Goal: Find specific page/section: Find specific page/section

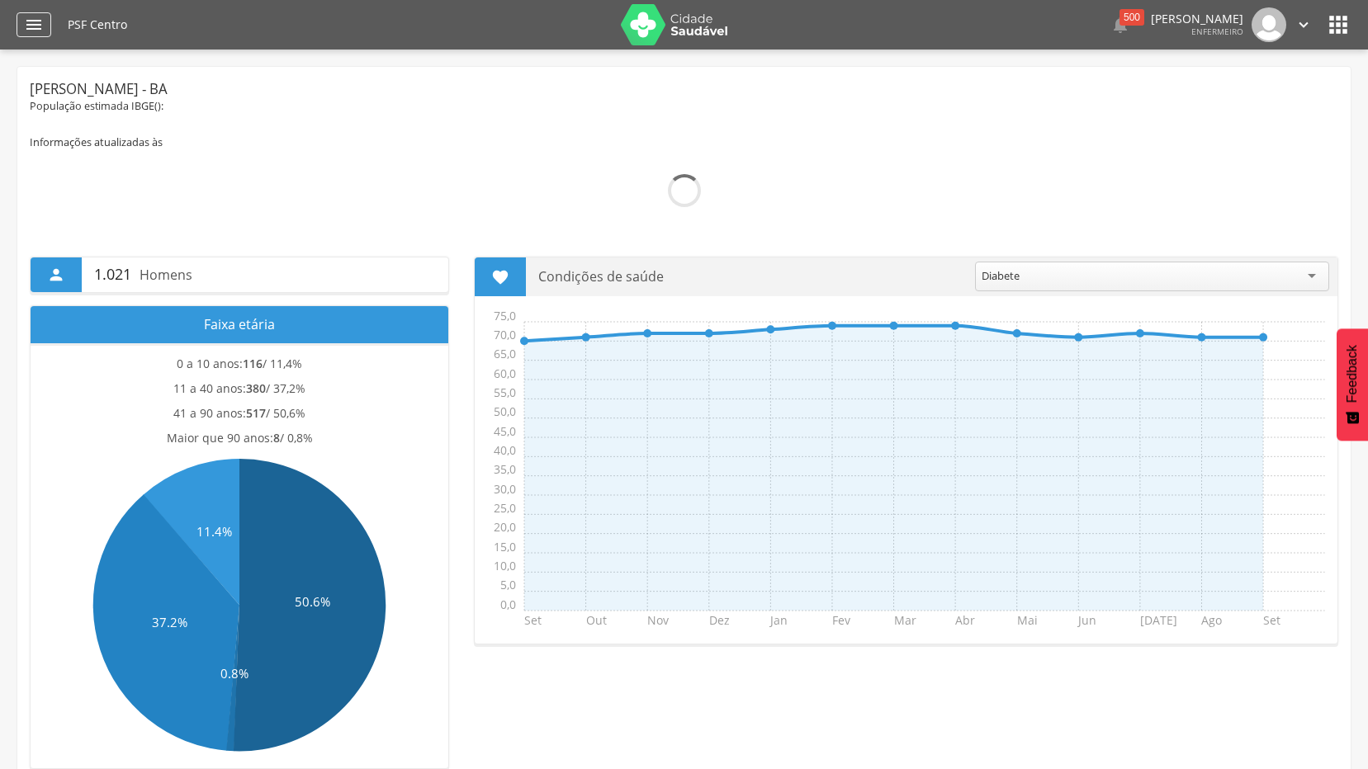
click at [29, 35] on div "" at bounding box center [34, 24] width 35 height 25
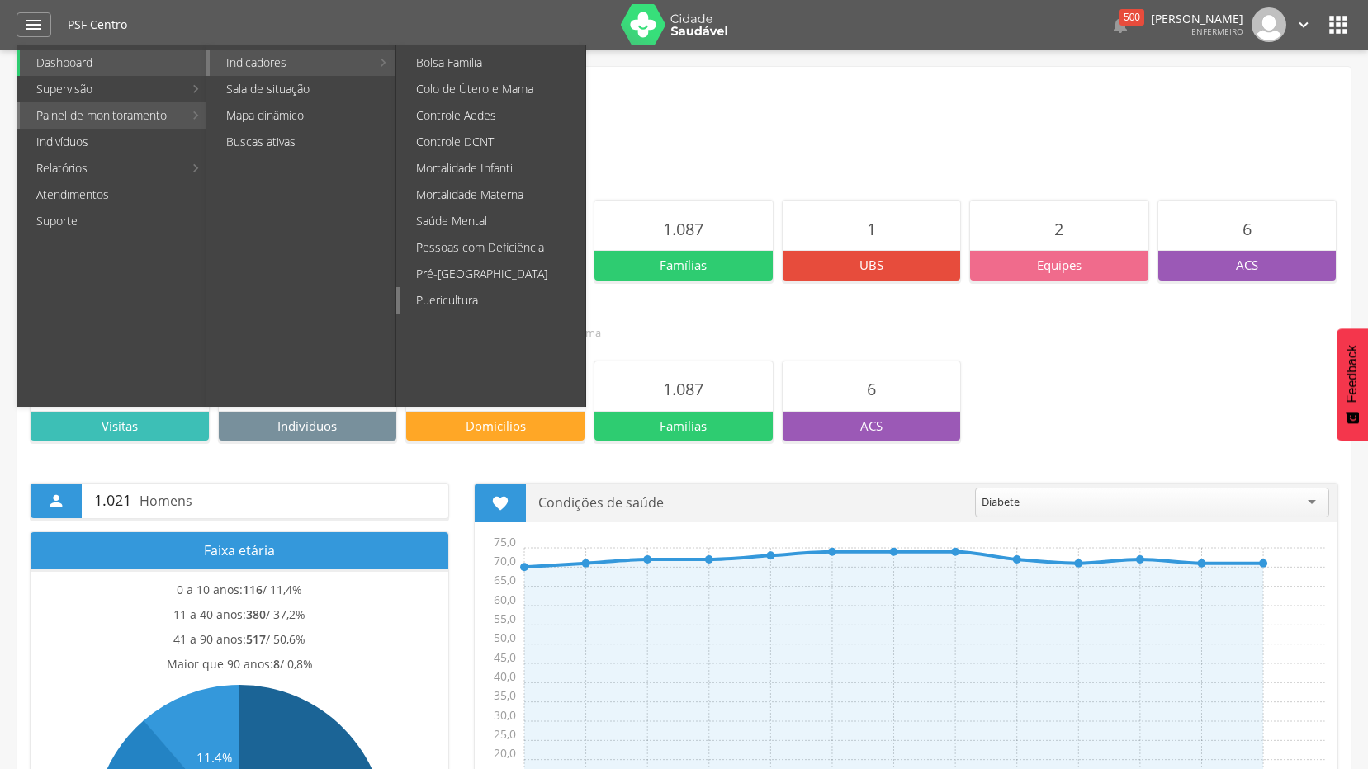
click at [466, 294] on link "Puericultura" at bounding box center [492, 300] width 186 height 26
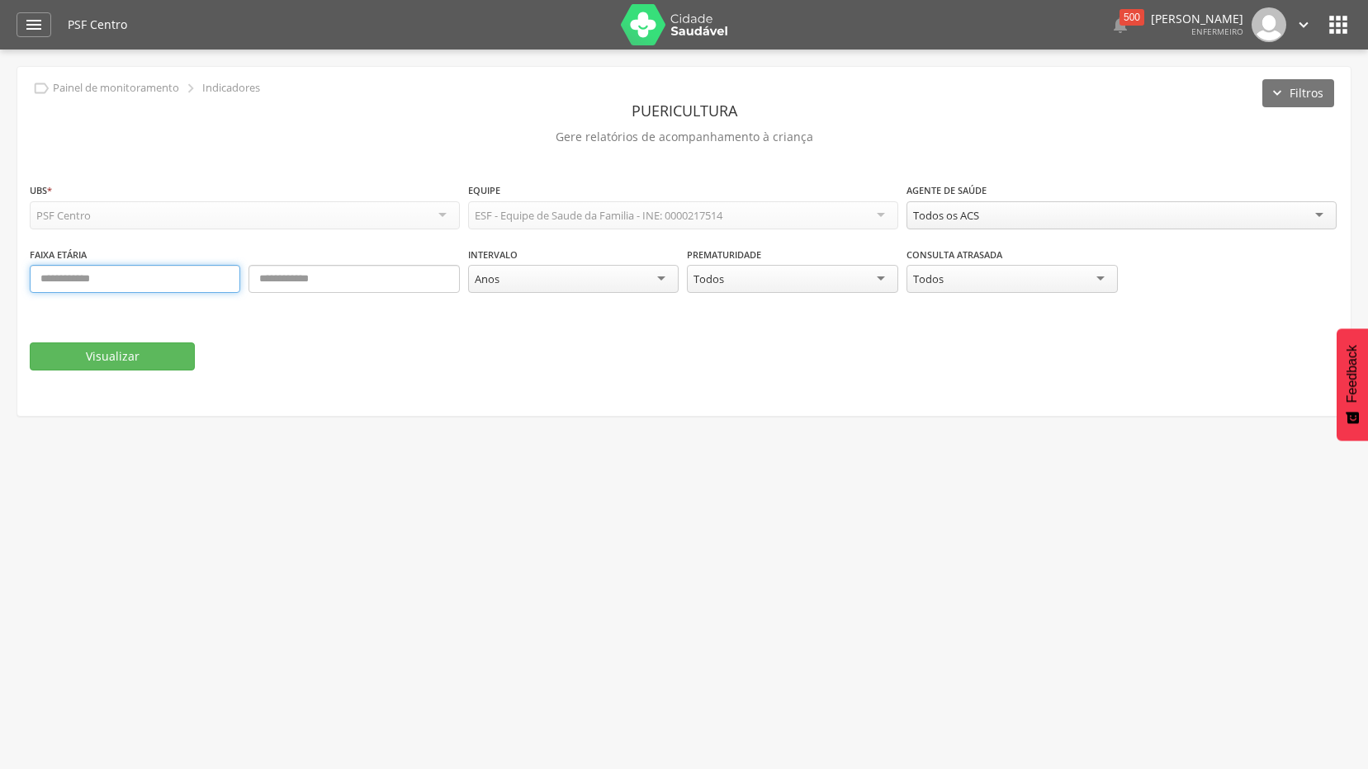
click at [158, 276] on input "text" at bounding box center [135, 279] width 210 height 28
type input "*"
click at [273, 277] on input "text" at bounding box center [353, 279] width 210 height 28
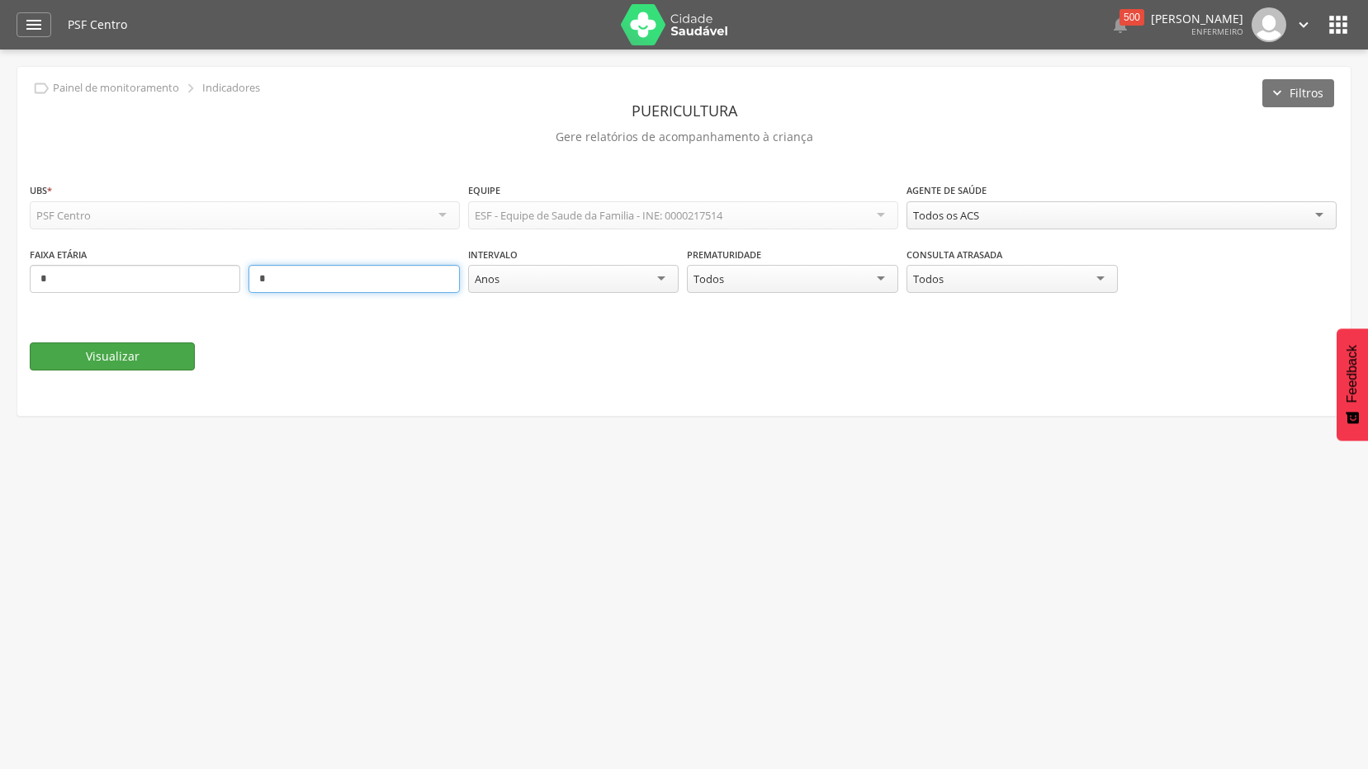
type input "*"
click at [131, 349] on button "Visualizar" at bounding box center [112, 357] width 165 height 28
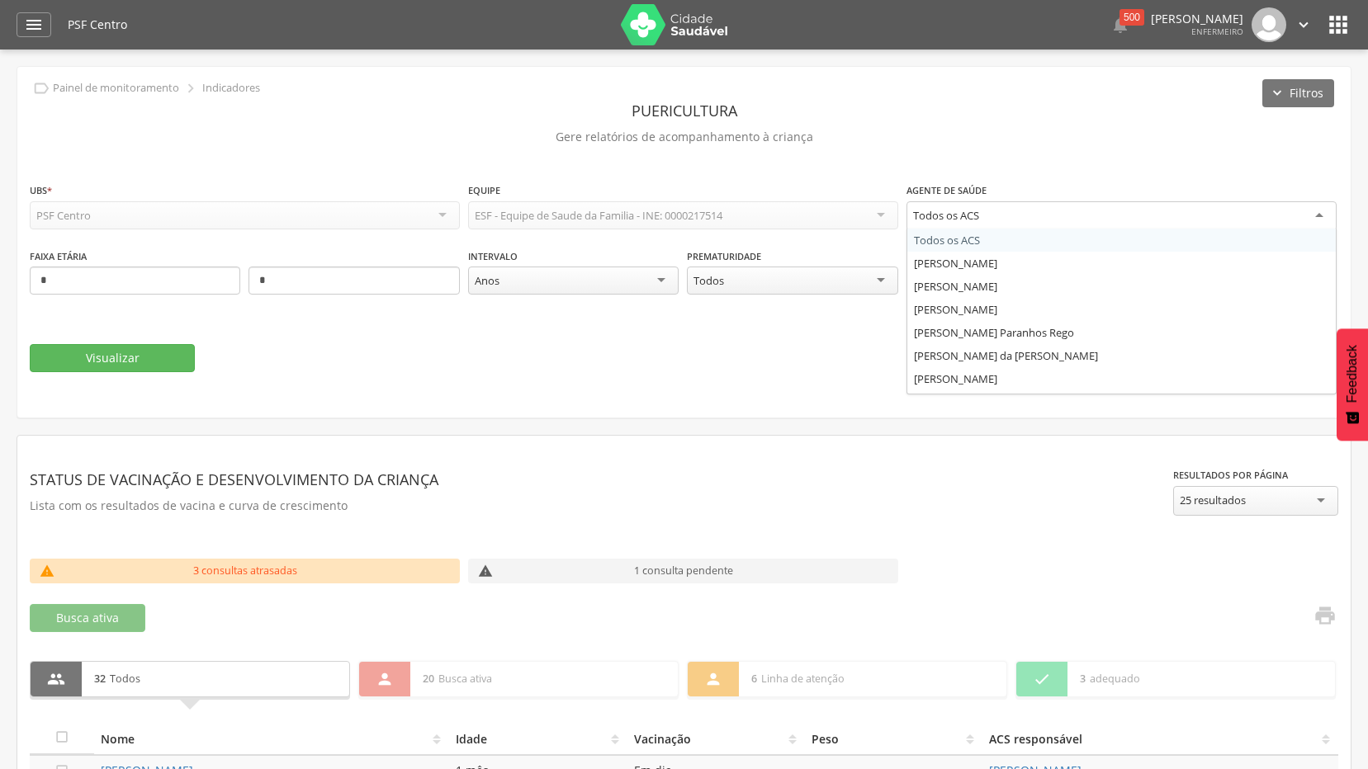
click at [1159, 201] on div "Todos os ACS" at bounding box center [1121, 216] width 430 height 30
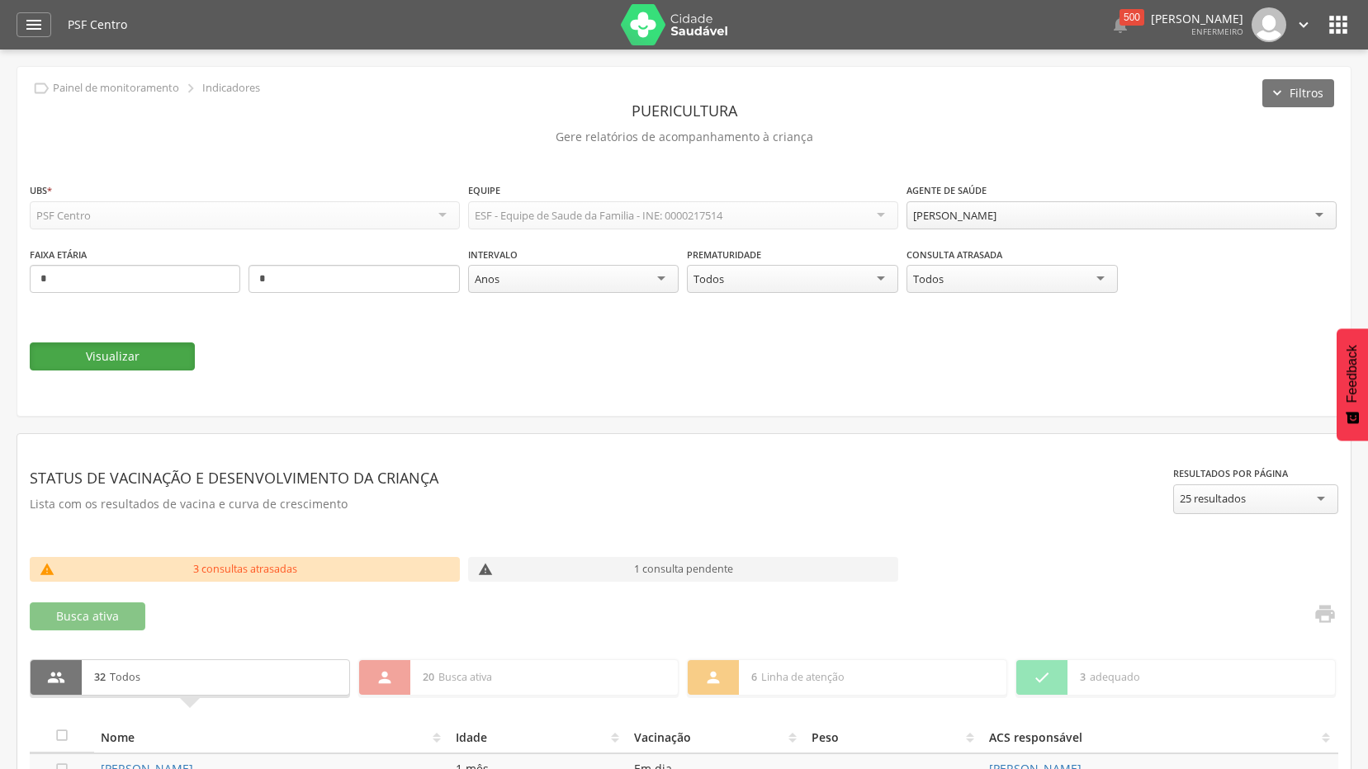
click at [107, 357] on button "Visualizar" at bounding box center [112, 357] width 165 height 28
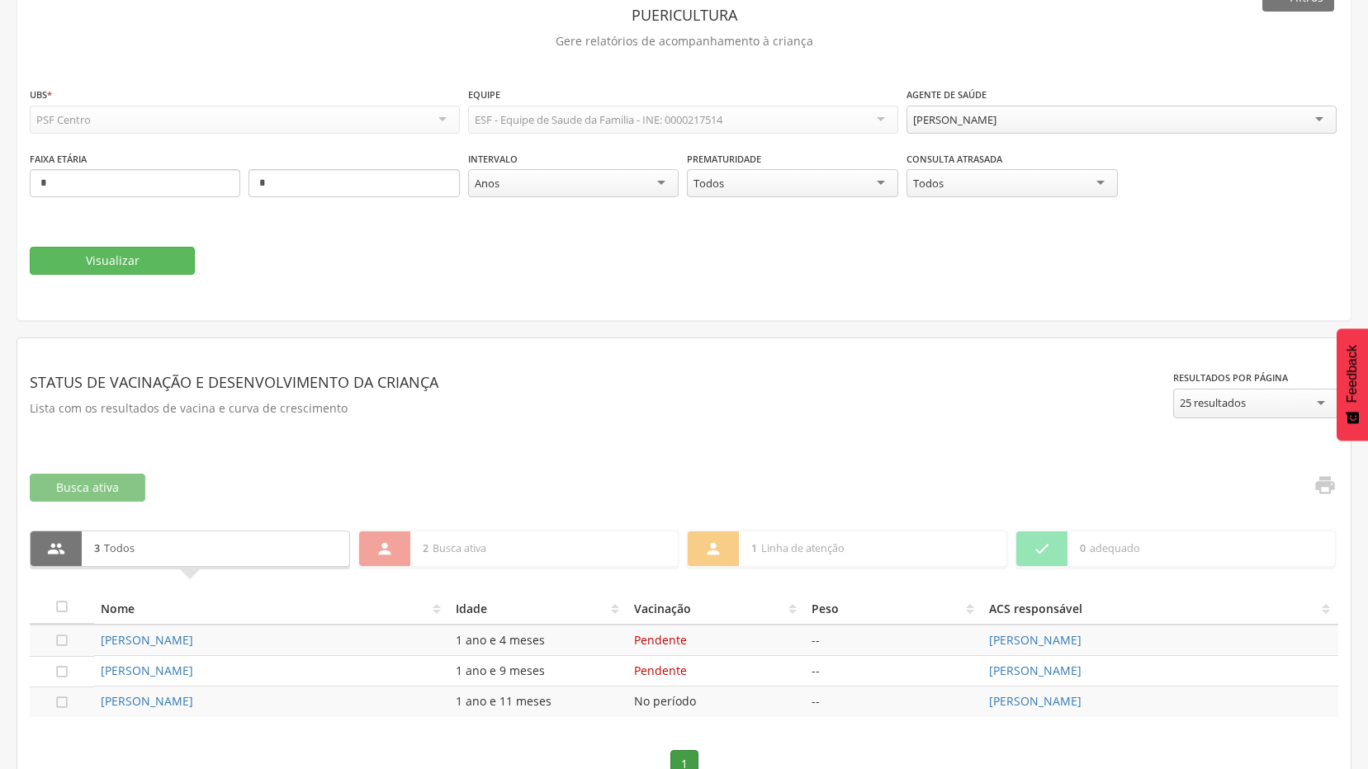
scroll to position [135, 0]
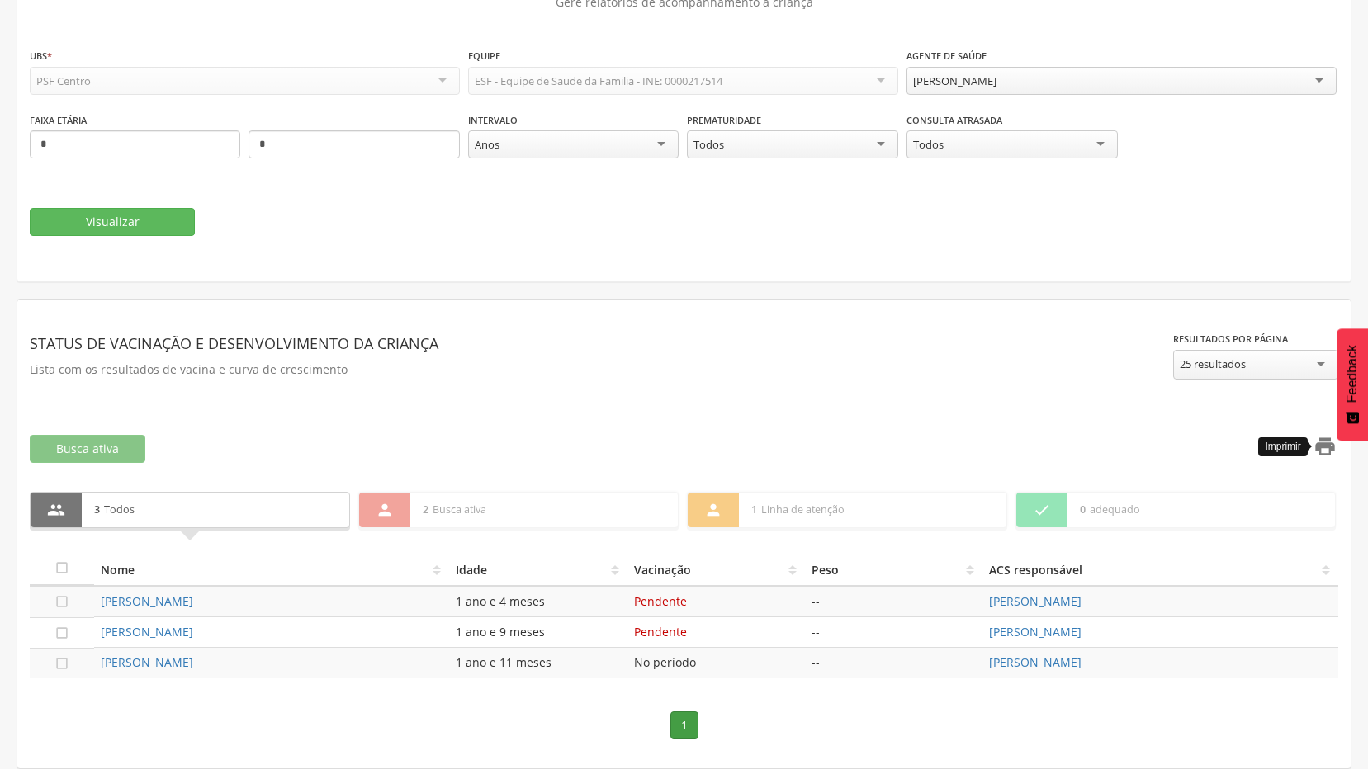
click at [1327, 455] on icon "" at bounding box center [1324, 446] width 23 height 23
click at [1281, 83] on div "[PERSON_NAME]" at bounding box center [1121, 81] width 430 height 28
click at [127, 218] on button "Visualizar" at bounding box center [112, 222] width 165 height 28
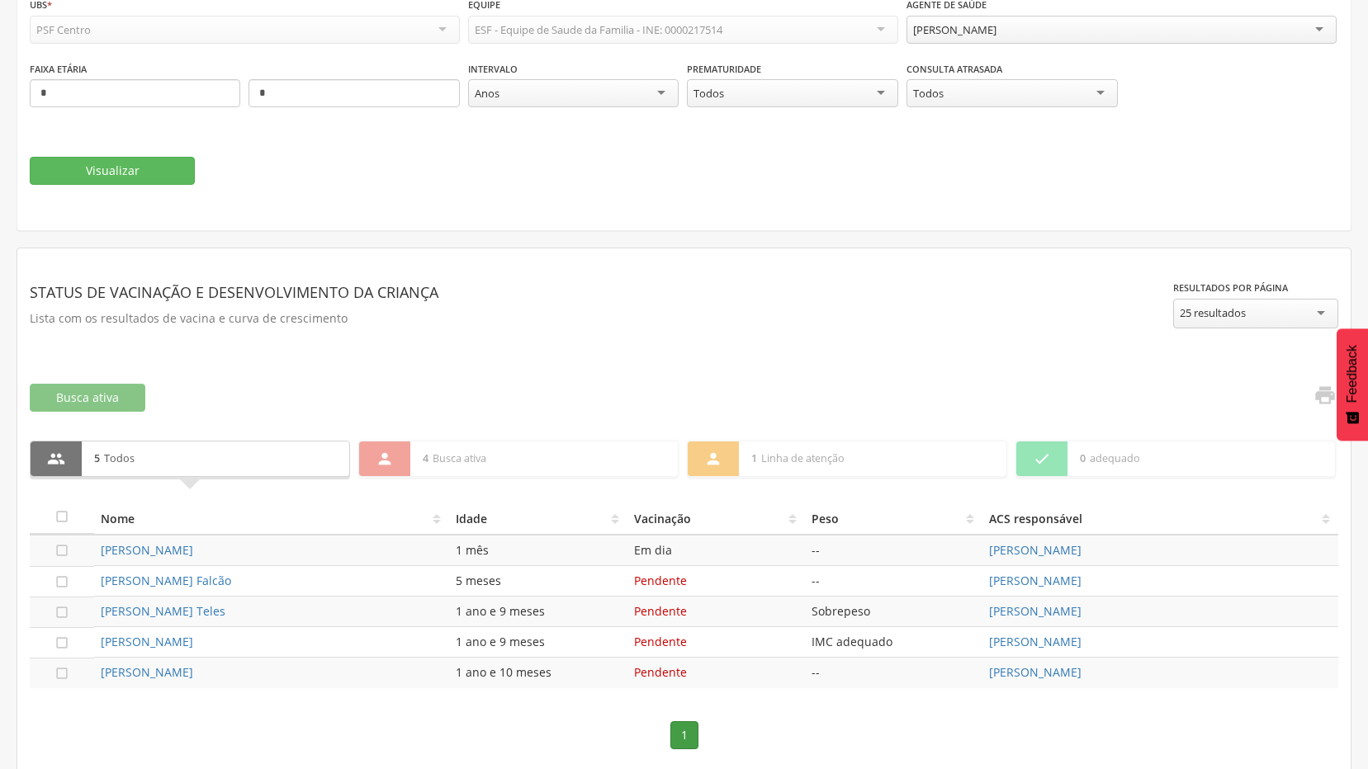
scroll to position [196, 0]
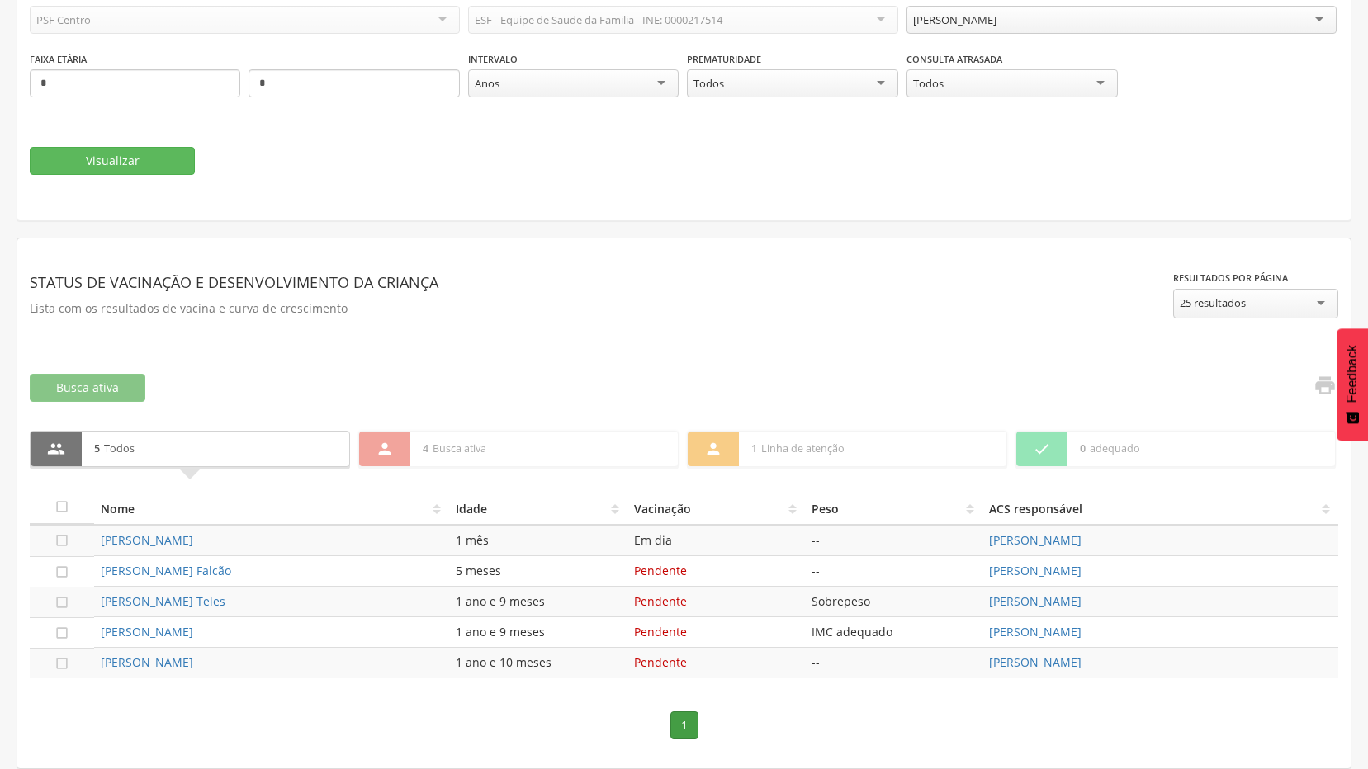
click at [1312, 384] on link "" at bounding box center [1319, 387] width 33 height 27
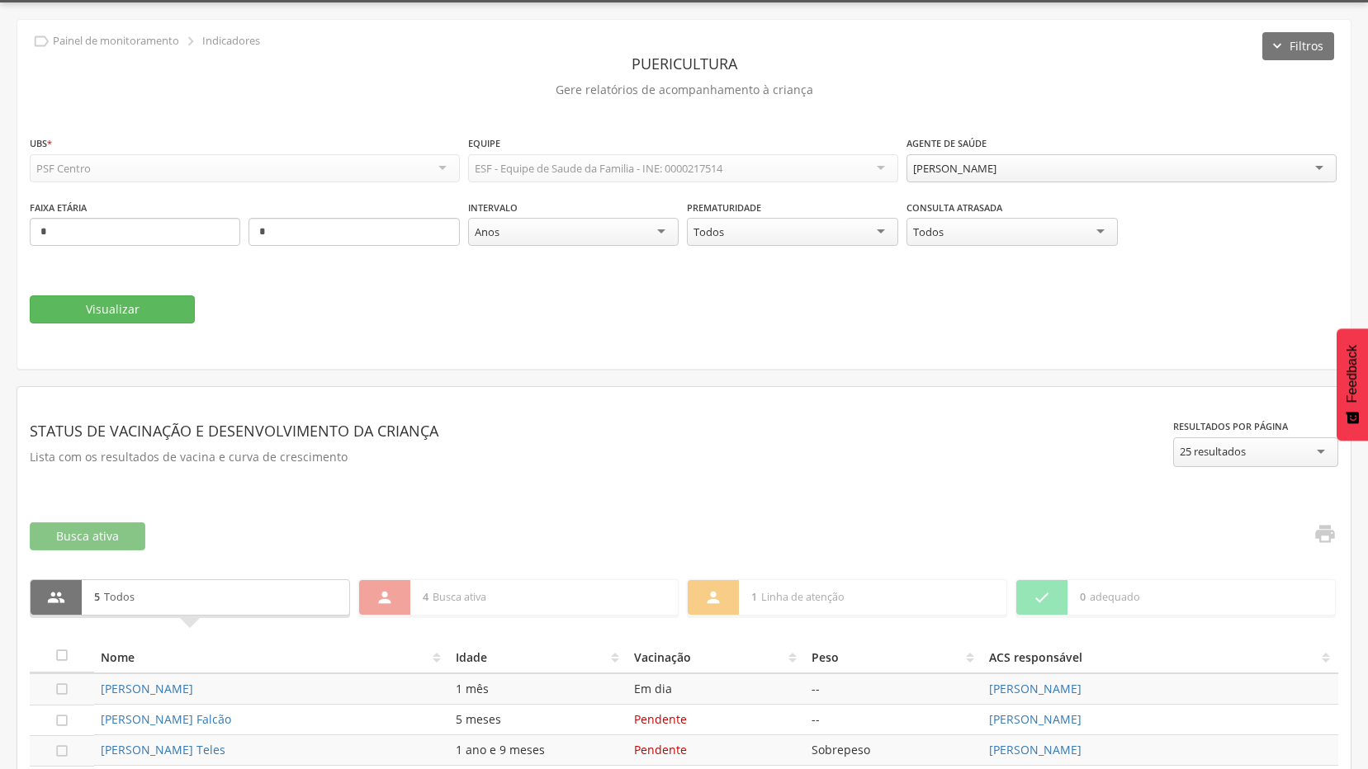
scroll to position [0, 0]
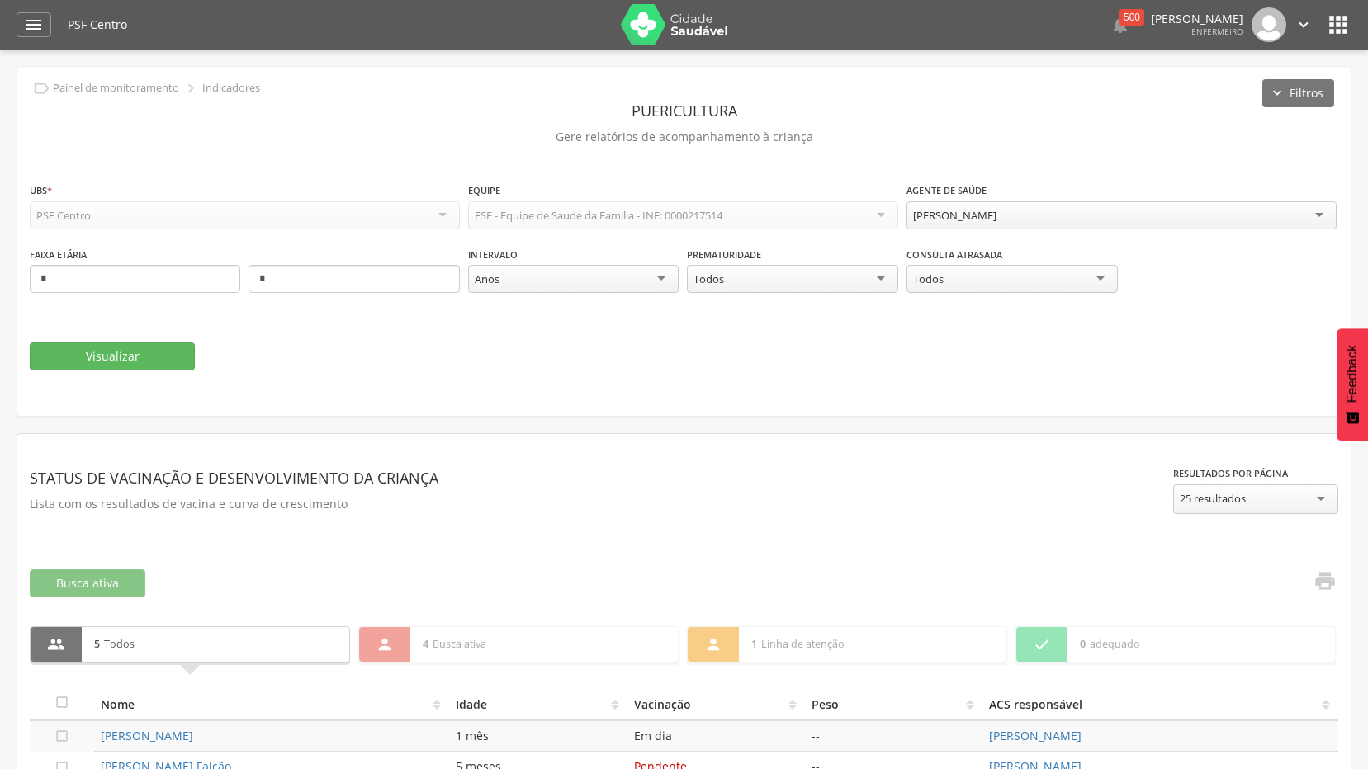
click at [1022, 224] on div "[PERSON_NAME]" at bounding box center [1121, 215] width 430 height 28
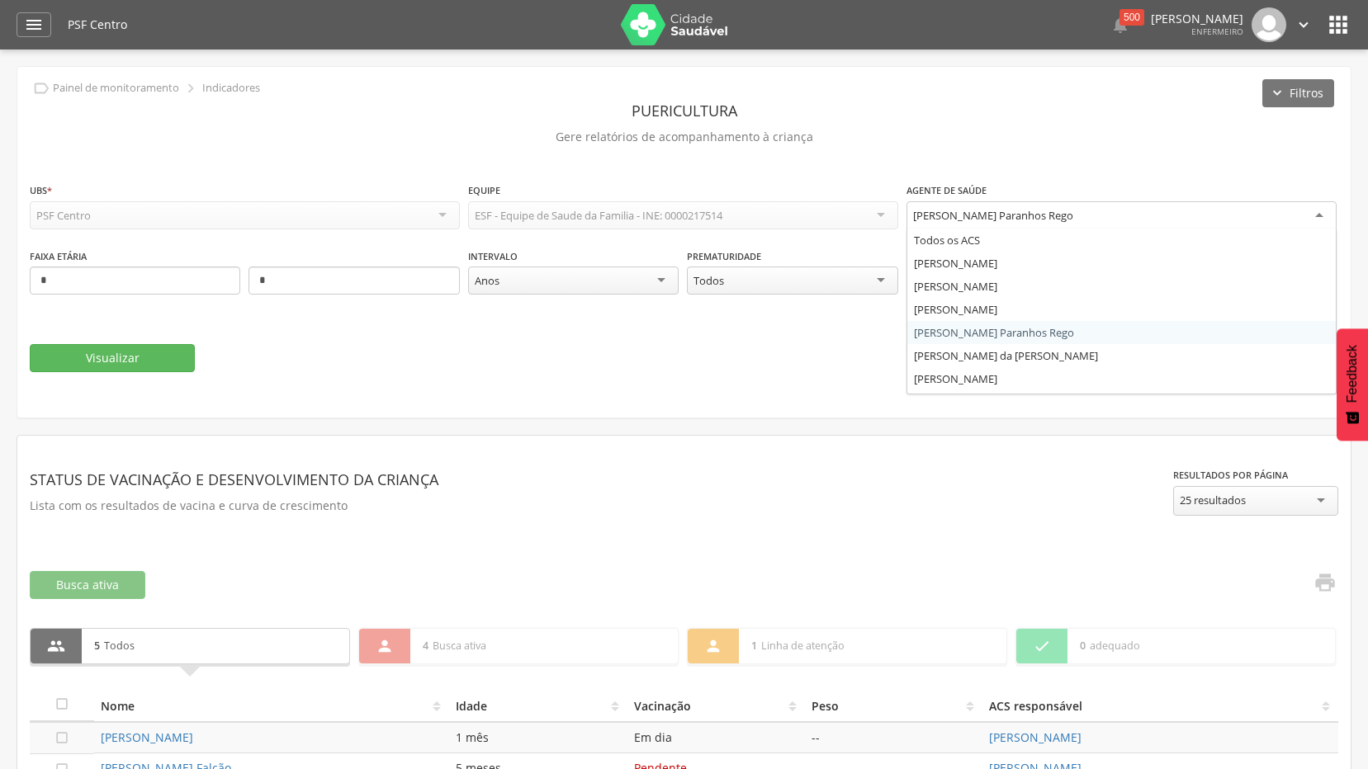
click at [1105, 222] on div "[PERSON_NAME] Paranhos Rego" at bounding box center [1121, 216] width 430 height 30
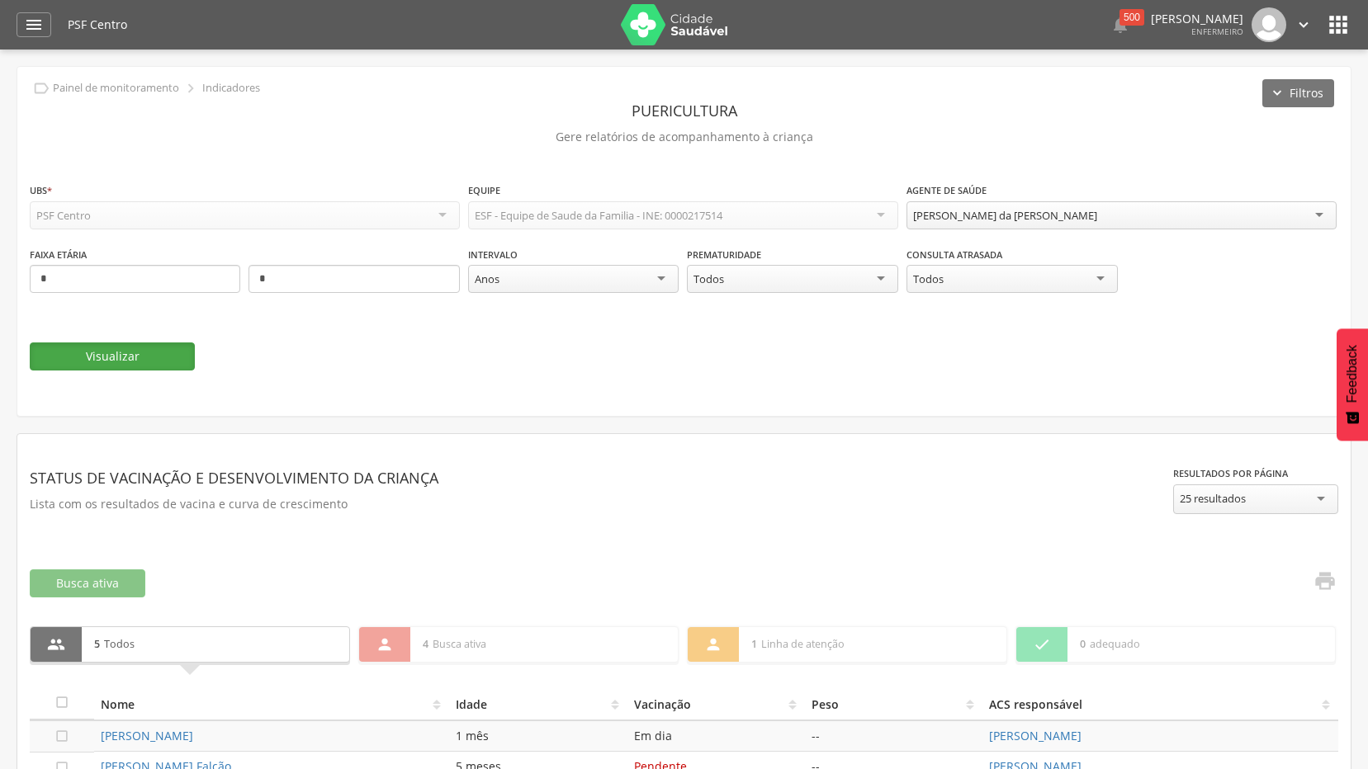
click at [152, 359] on button "Visualizar" at bounding box center [112, 357] width 165 height 28
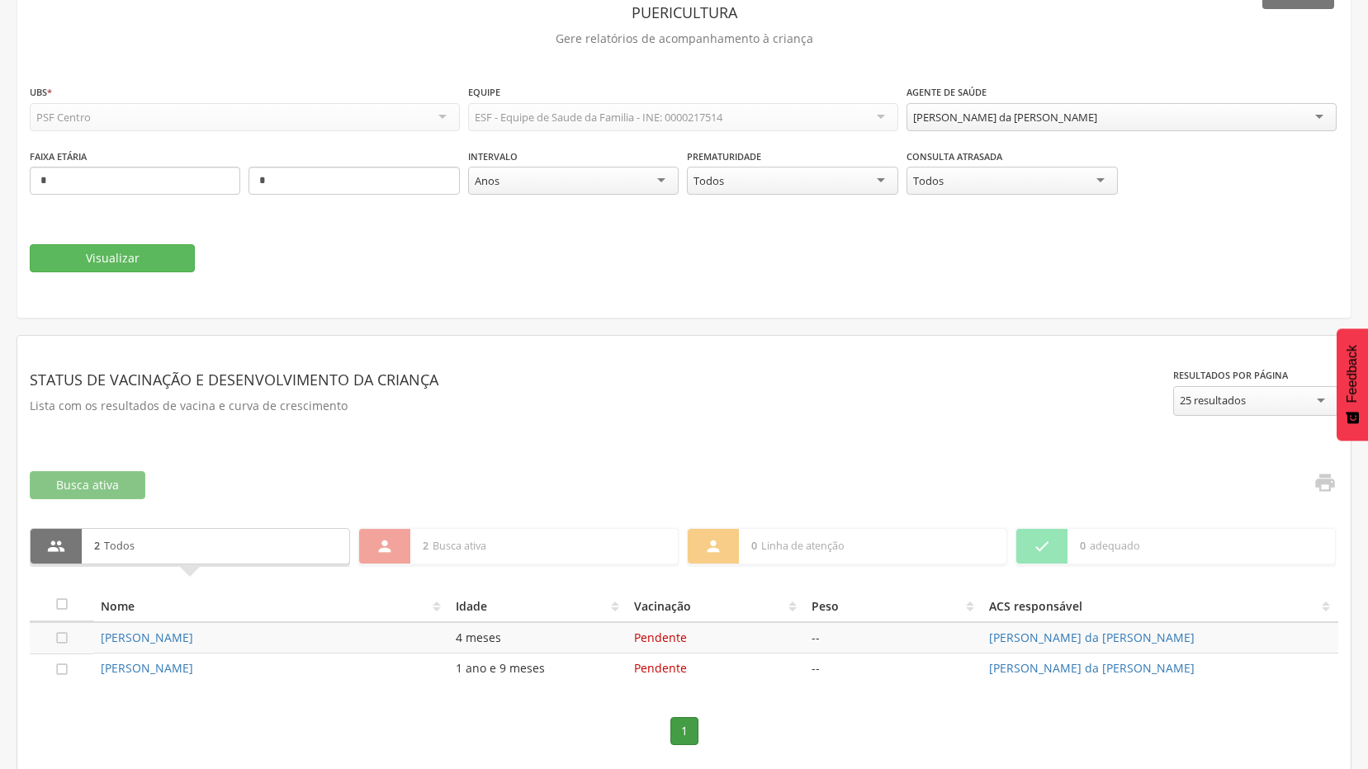
scroll to position [104, 0]
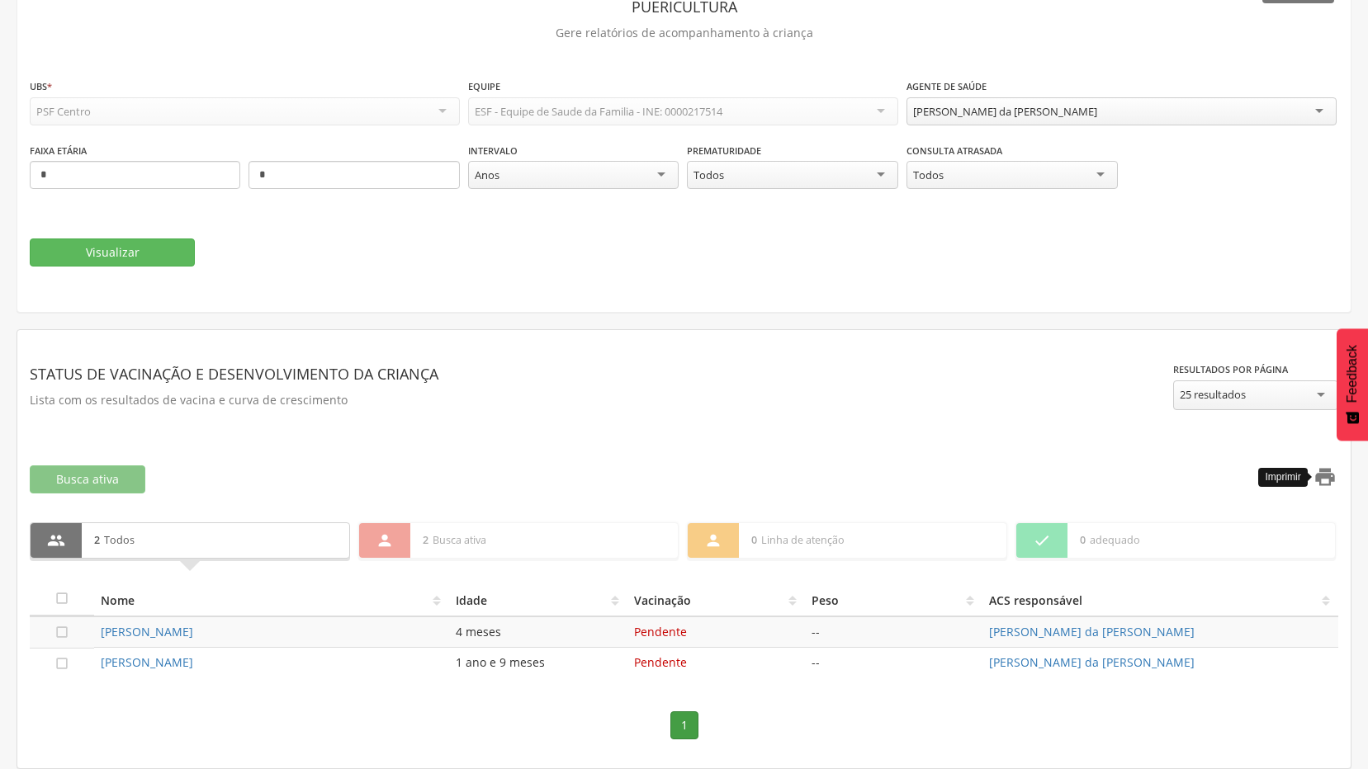
click at [1324, 479] on icon "" at bounding box center [1324, 476] width 23 height 23
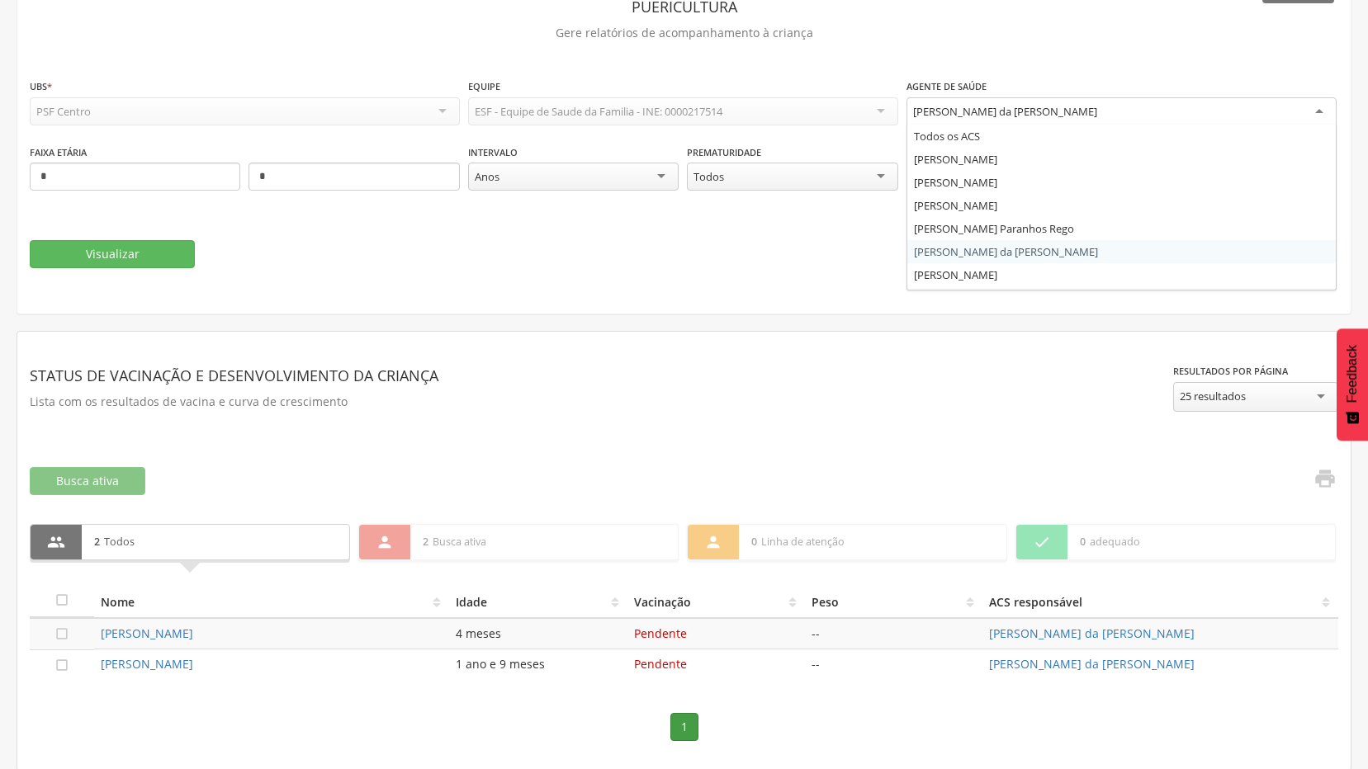
click at [1034, 119] on div "[PERSON_NAME] da [PERSON_NAME]" at bounding box center [1121, 112] width 430 height 30
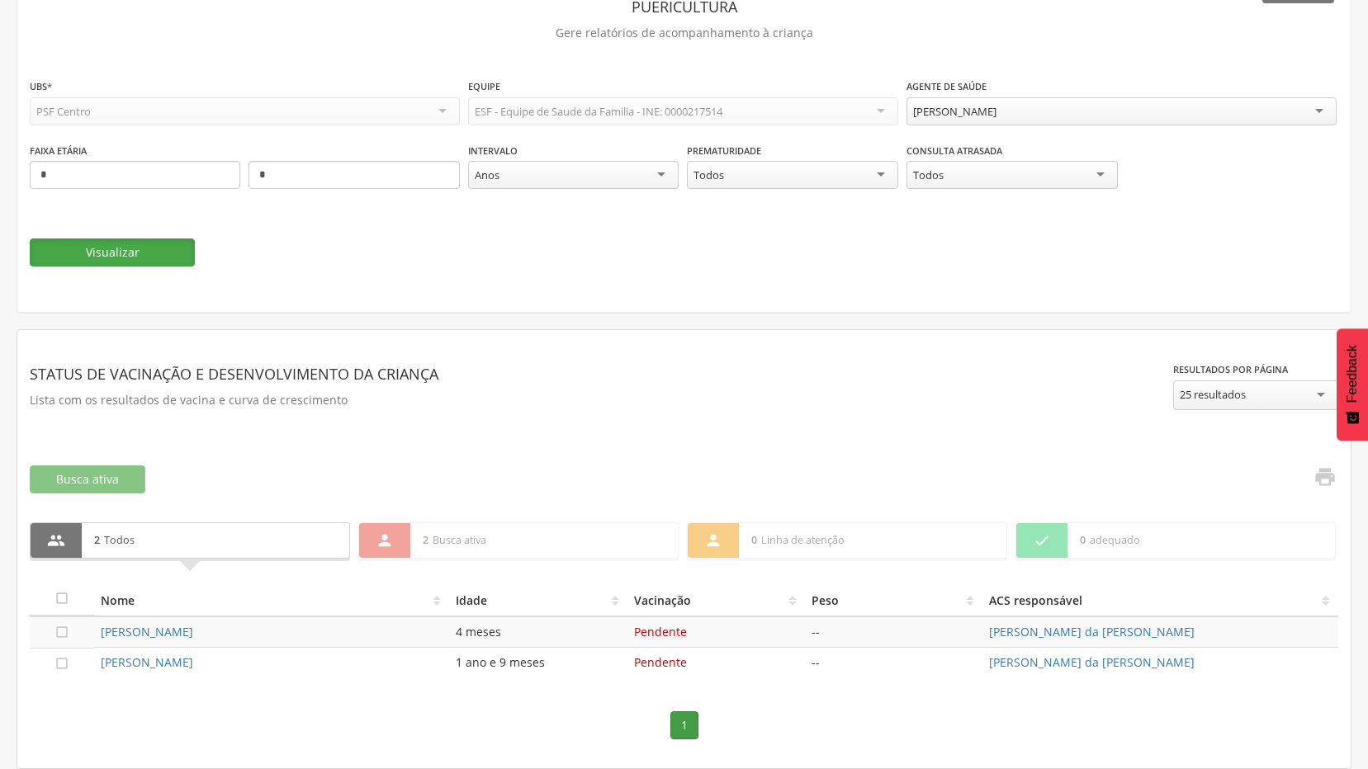
click at [144, 266] on button "Visualizar" at bounding box center [112, 253] width 165 height 28
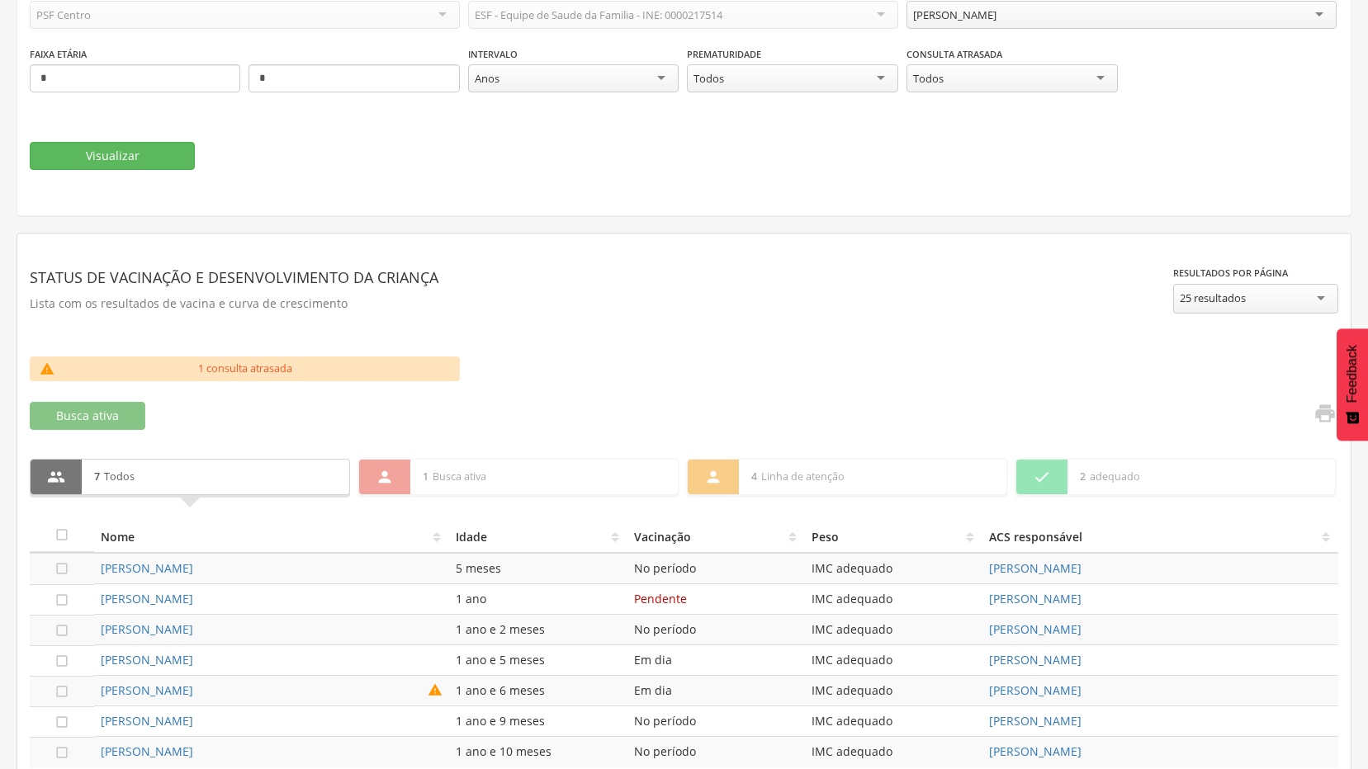
scroll to position [290, 0]
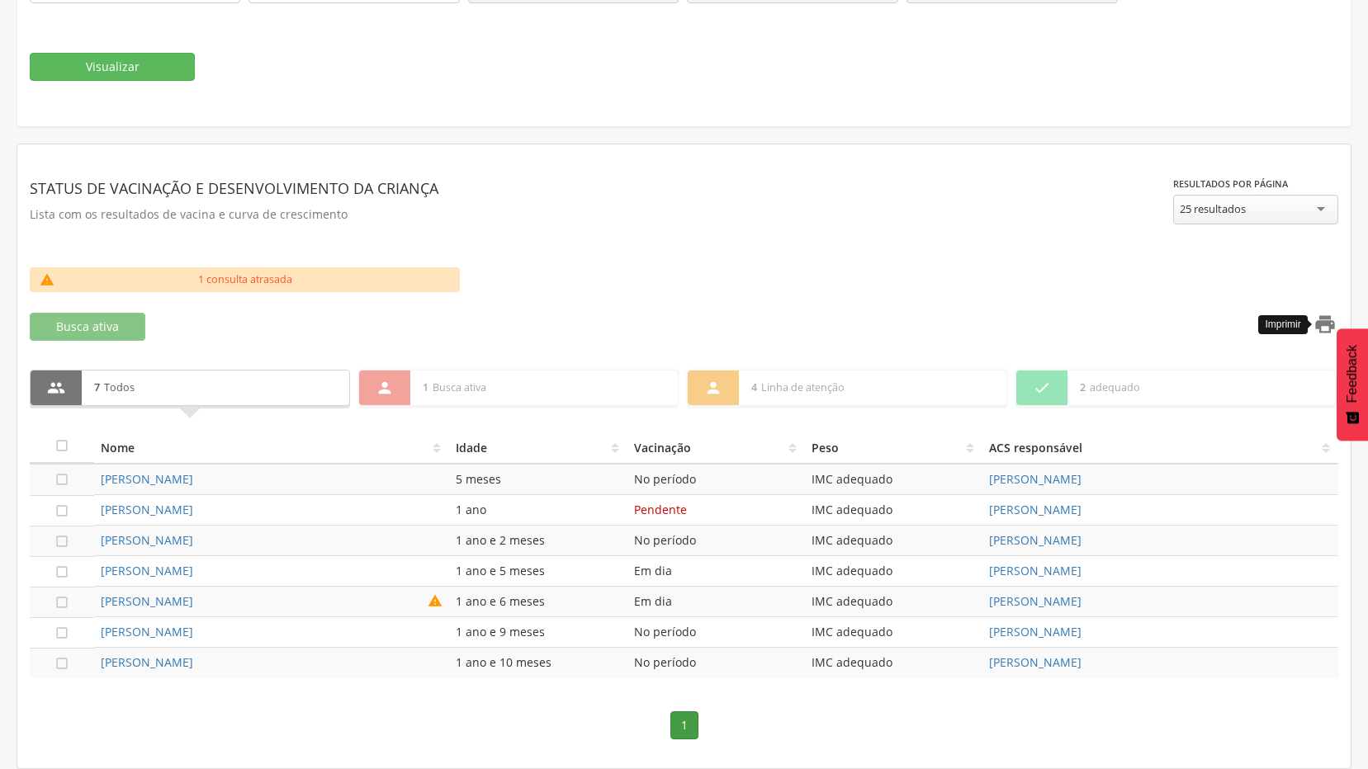
click at [1319, 321] on icon "" at bounding box center [1324, 324] width 23 height 23
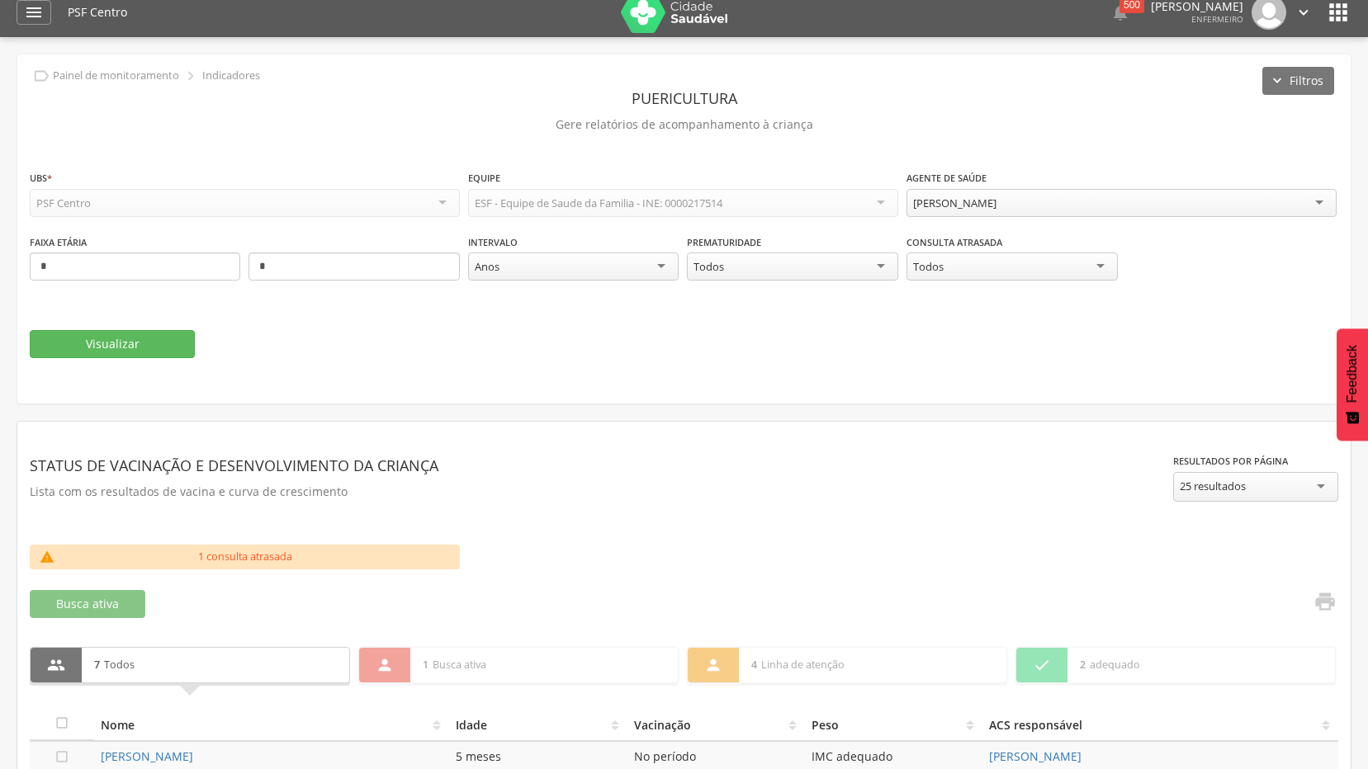
scroll to position [0, 0]
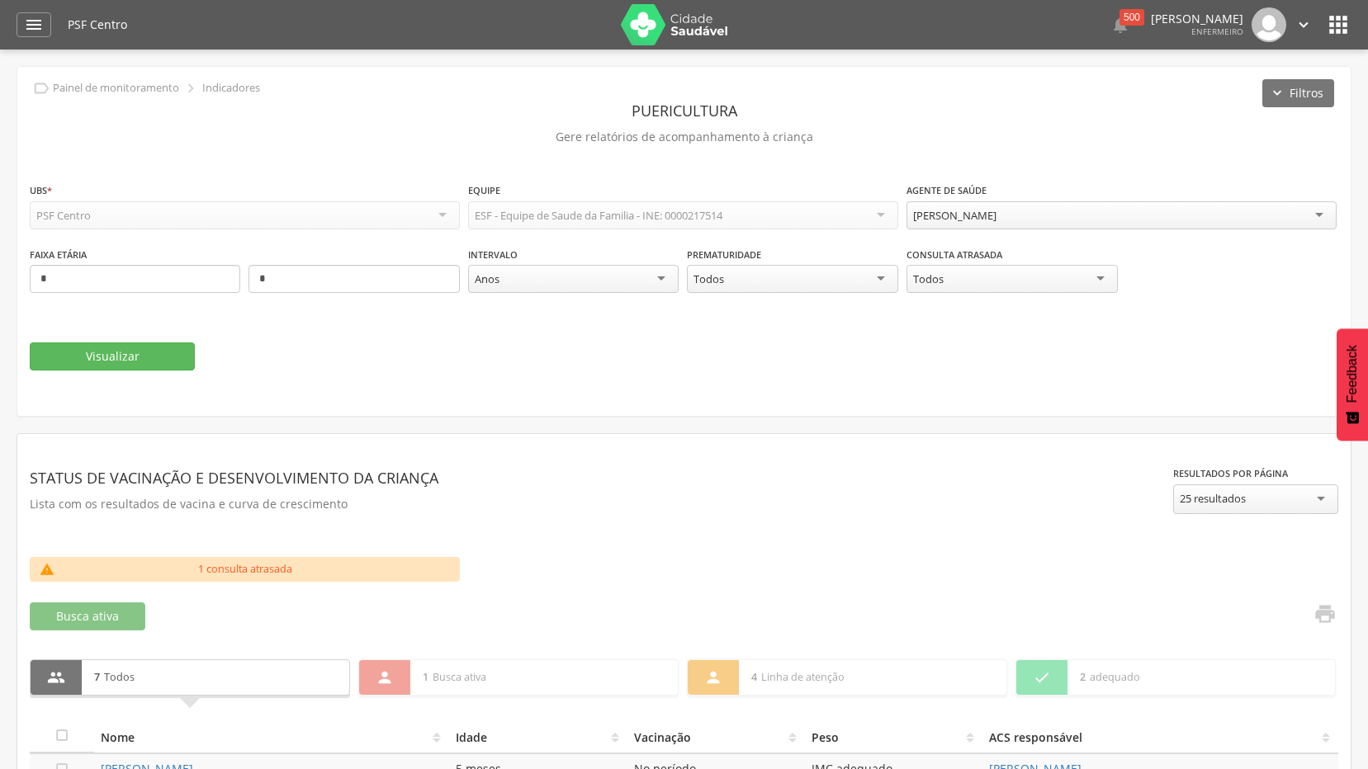
click at [1114, 219] on div "[PERSON_NAME]" at bounding box center [1121, 215] width 430 height 28
click at [84, 345] on button "Visualizar" at bounding box center [112, 357] width 165 height 28
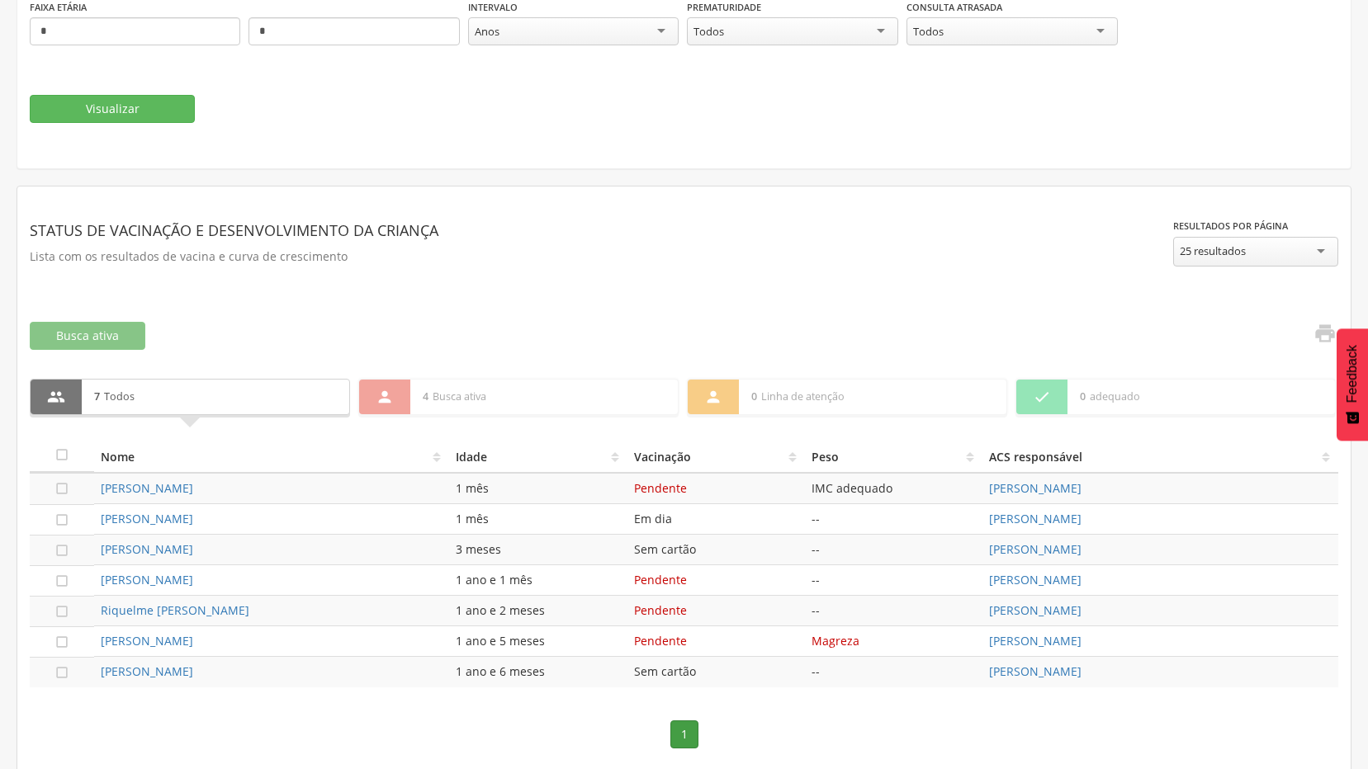
scroll to position [257, 0]
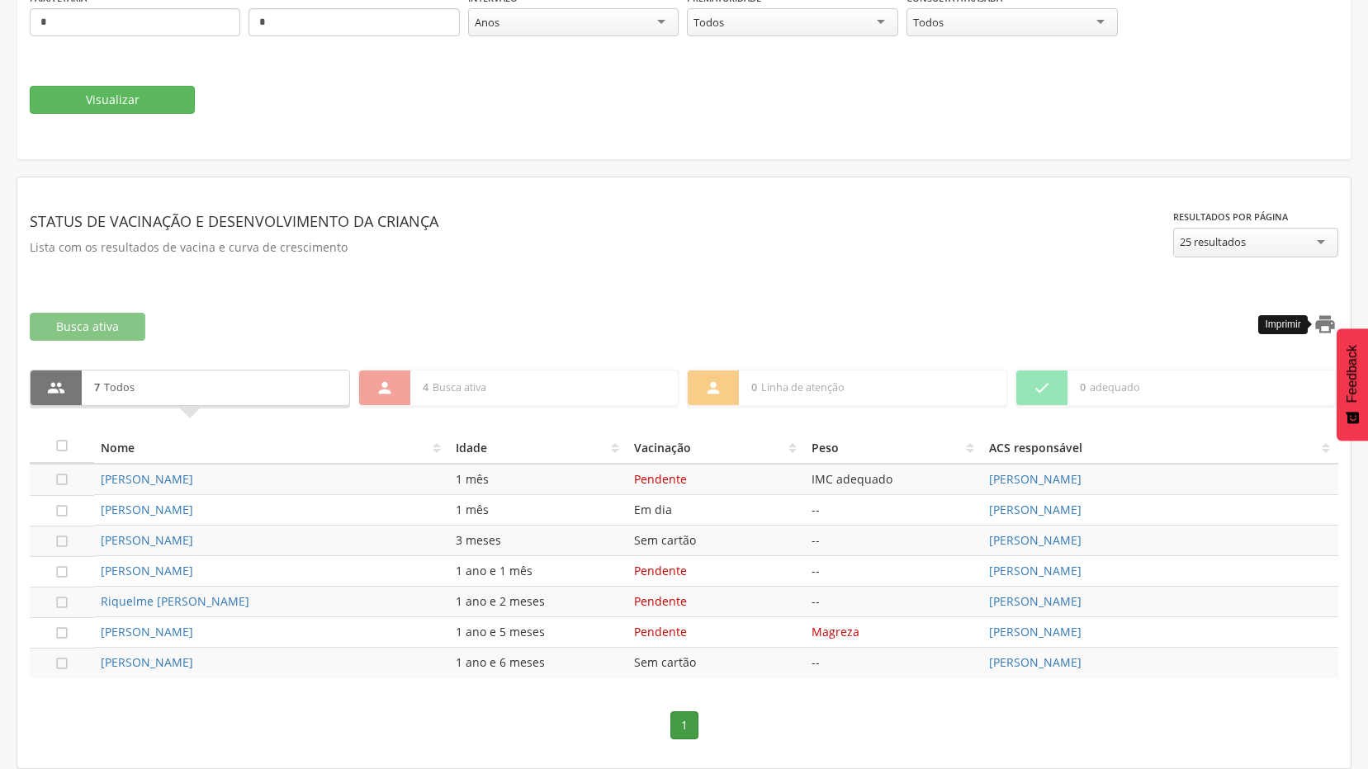
click at [1317, 331] on icon "" at bounding box center [1324, 324] width 23 height 23
